Goal: Task Accomplishment & Management: Manage account settings

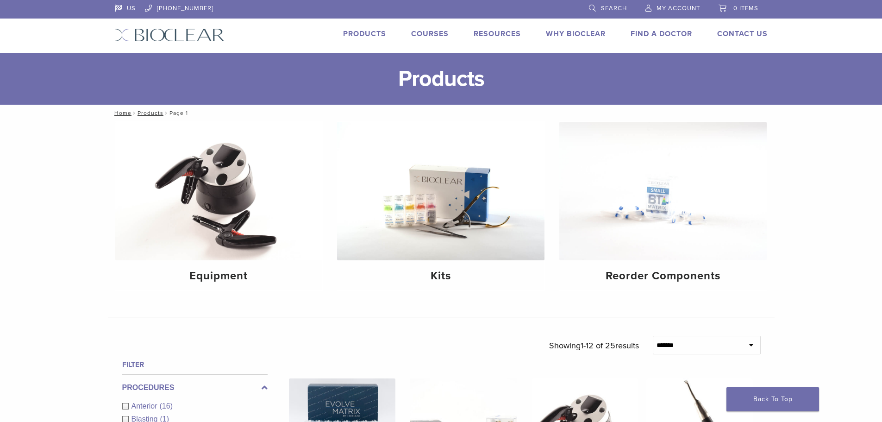
click at [681, 7] on span "My Account" at bounding box center [679, 8] width 44 height 7
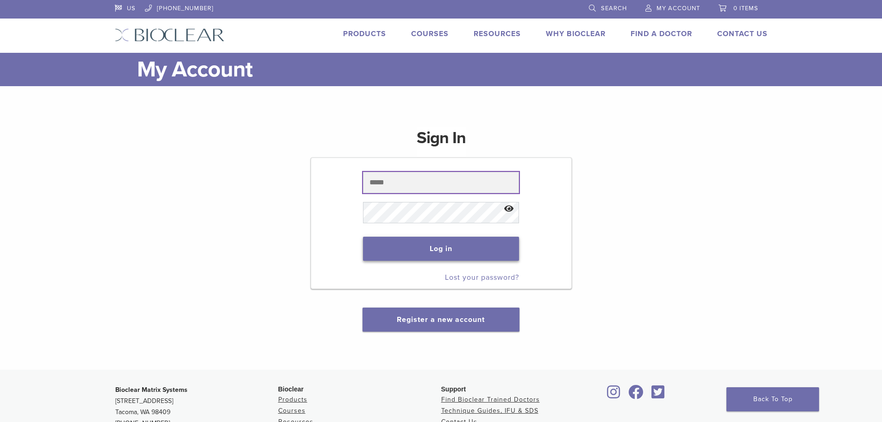
type input "**********"
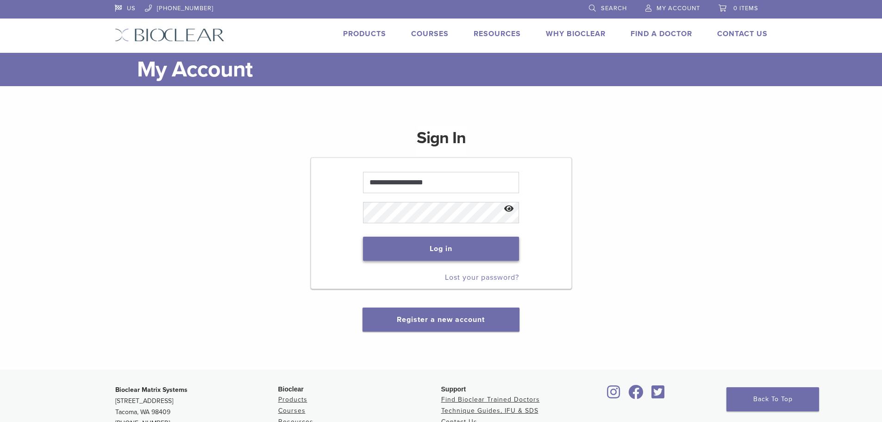
click at [428, 251] on button "Log in" at bounding box center [441, 249] width 156 height 24
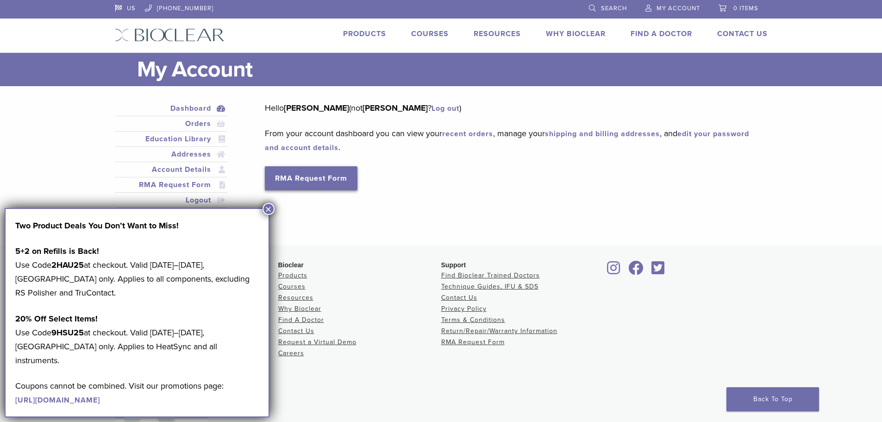
drag, startPoint x: 272, startPoint y: 206, endPoint x: 275, endPoint y: 188, distance: 17.8
click at [272, 206] on button "×" at bounding box center [269, 209] width 12 height 12
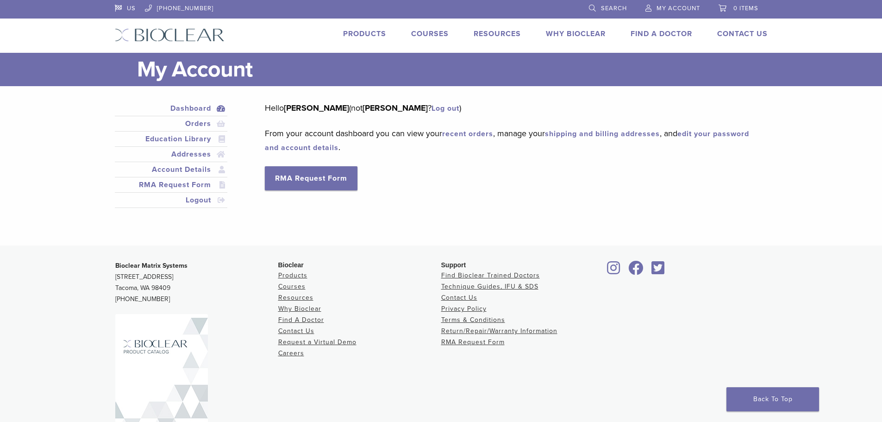
click at [367, 36] on link "Products" at bounding box center [364, 33] width 43 height 9
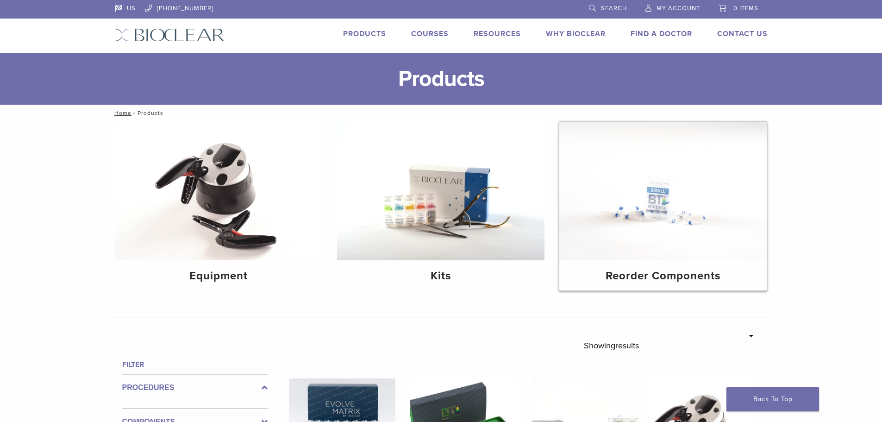
click at [641, 215] on img at bounding box center [662, 191] width 207 height 138
